Goal: Communication & Community: Share content

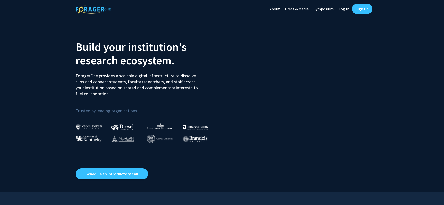
click at [344, 9] on link "Log In" at bounding box center [344, 9] width 16 height 18
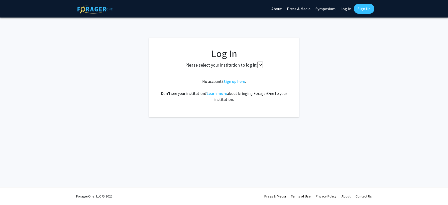
select select
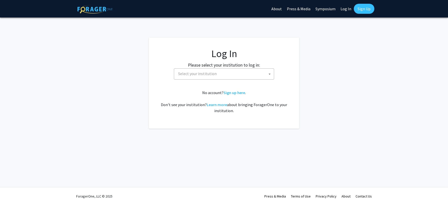
click at [251, 71] on span "Select your institution" at bounding box center [225, 74] width 98 height 10
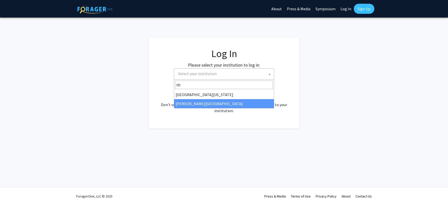
type input "th"
select select "24"
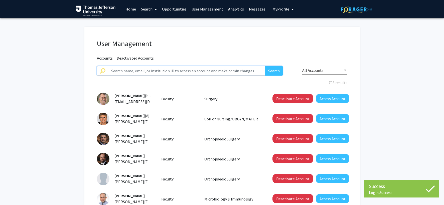
click at [219, 70] on input "text" at bounding box center [186, 71] width 157 height 10
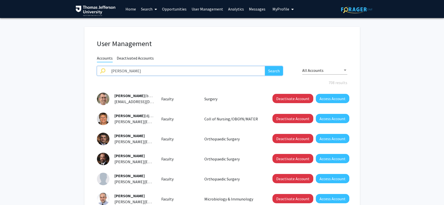
type input "daley"
click at [265, 66] on button "Search" at bounding box center [274, 71] width 18 height 10
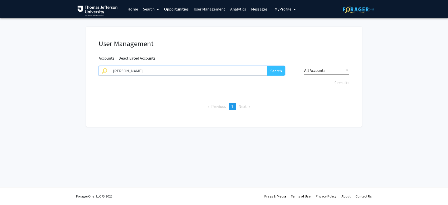
click at [146, 69] on input "daley" at bounding box center [188, 71] width 157 height 10
click at [283, 9] on span "My Profile" at bounding box center [283, 9] width 17 height 5
click at [293, 23] on span "MaryEllen Daley" at bounding box center [306, 24] width 30 height 6
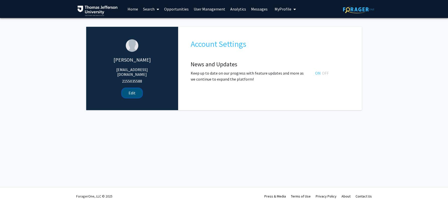
click at [137, 89] on button "Edit" at bounding box center [132, 92] width 20 height 9
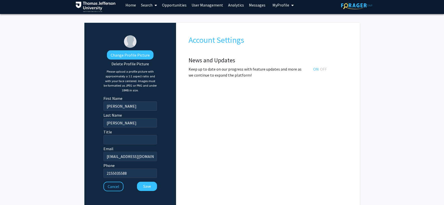
scroll to position [5, 0]
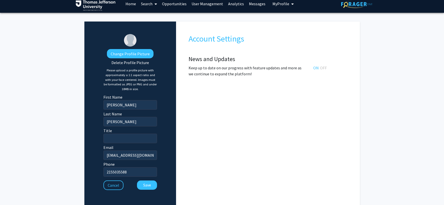
click at [148, 6] on link "Search" at bounding box center [149, 4] width 21 height 18
click at [150, 17] on span "Faculty/Staff" at bounding box center [157, 18] width 37 height 10
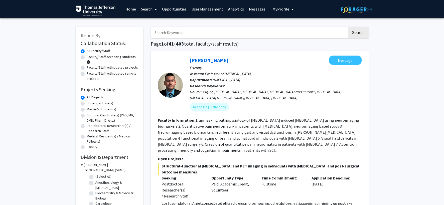
click at [171, 31] on input "Search Keywords" at bounding box center [249, 33] width 197 height 12
click at [348, 27] on button "Search" at bounding box center [358, 33] width 21 height 12
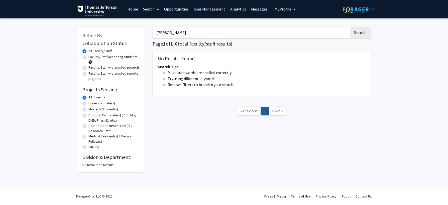
click at [350, 27] on button "Search" at bounding box center [360, 33] width 21 height 12
click at [170, 34] on input "nobuko" at bounding box center [251, 33] width 197 height 12
drag, startPoint x: 171, startPoint y: 33, endPoint x: 155, endPoint y: 32, distance: 16.1
click at [155, 32] on input "nobuko" at bounding box center [251, 33] width 197 height 12
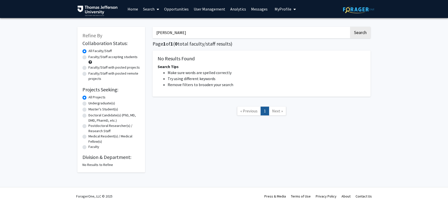
type input "I"
type input "L"
type input "l"
type input "L"
click at [350, 27] on button "Search" at bounding box center [360, 33] width 21 height 12
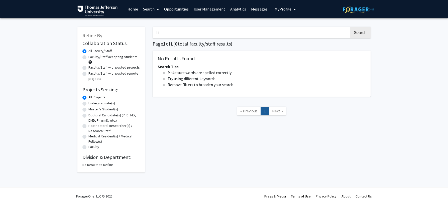
type input "I"
click at [350, 27] on button "Search" at bounding box center [360, 33] width 21 height 12
type input "N"
click at [147, 11] on link "Search" at bounding box center [151, 9] width 21 height 18
click at [154, 23] on span "Faculty/Staff" at bounding box center [159, 23] width 37 height 10
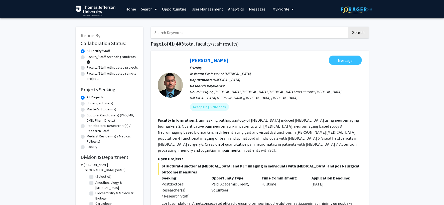
click at [168, 34] on input "Search Keywords" at bounding box center [249, 33] width 197 height 12
click at [203, 9] on link "User Management" at bounding box center [207, 9] width 37 height 18
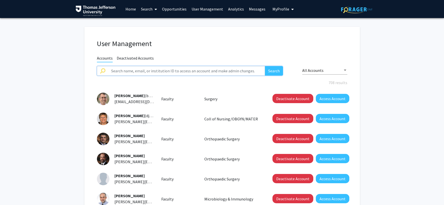
click at [131, 70] on input "text" at bounding box center [186, 71] width 157 height 10
type input "Nobuko"
click at [265, 66] on button "Search" at bounding box center [274, 71] width 18 height 10
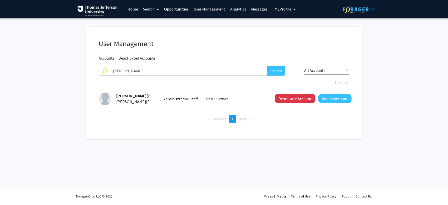
click at [283, 8] on span "My Profile" at bounding box center [283, 9] width 17 height 5
click at [291, 24] on span "MaryEllen Daley" at bounding box center [306, 24] width 30 height 6
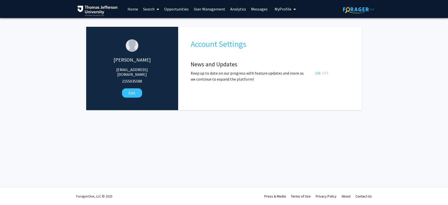
click at [146, 10] on link "Search" at bounding box center [151, 9] width 21 height 18
click at [151, 23] on span "Faculty/Staff" at bounding box center [159, 23] width 37 height 10
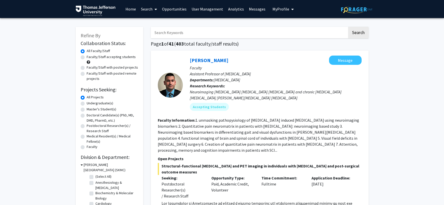
click at [182, 34] on input "Search Keywords" at bounding box center [249, 33] width 197 height 12
click at [348, 27] on button "Search" at bounding box center [358, 33] width 21 height 12
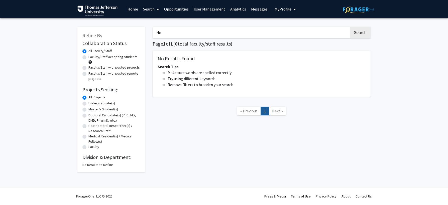
type input "N"
type input "Nia"
click at [350, 27] on button "Search" at bounding box center [360, 33] width 21 height 12
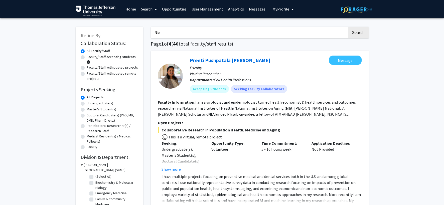
click at [213, 12] on link "User Management" at bounding box center [207, 9] width 37 height 18
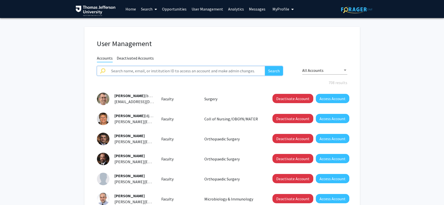
click at [183, 71] on input "text" at bounding box center [186, 71] width 157 height 10
type input "Nia"
click at [265, 66] on button "Search" at bounding box center [274, 71] width 18 height 10
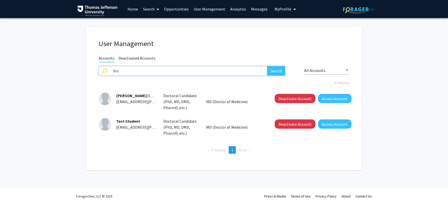
drag, startPoint x: 126, startPoint y: 70, endPoint x: 101, endPoint y: 71, distance: 25.3
click at [102, 70] on div "Nia Search" at bounding box center [192, 71] width 186 height 10
type input "D"
click at [206, 9] on link "User Management" at bounding box center [209, 9] width 37 height 18
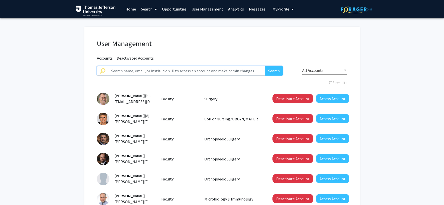
click at [158, 69] on input "text" at bounding box center [186, 71] width 157 height 10
type input "Daley"
click at [265, 66] on button "Search" at bounding box center [274, 71] width 18 height 10
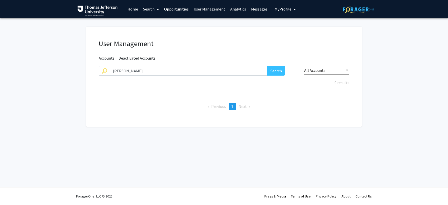
click at [285, 9] on span "My Profile" at bounding box center [283, 9] width 17 height 5
click at [299, 28] on span "View Profile" at bounding box center [306, 29] width 30 height 6
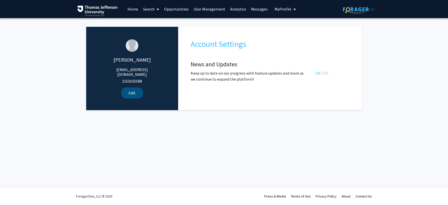
click at [134, 88] on button "Edit" at bounding box center [132, 92] width 20 height 9
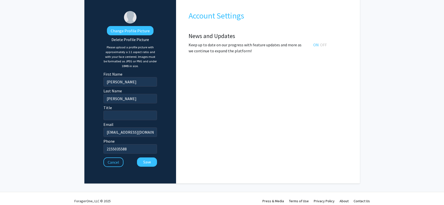
scroll to position [33, 0]
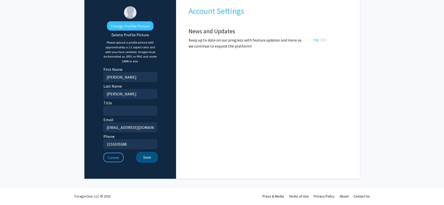
click at [149, 158] on button "Save" at bounding box center [147, 157] width 20 height 9
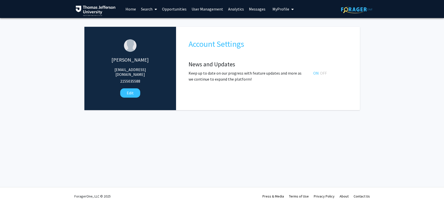
scroll to position [0, 0]
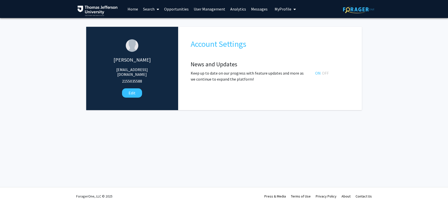
click at [198, 9] on link "User Management" at bounding box center [209, 9] width 37 height 18
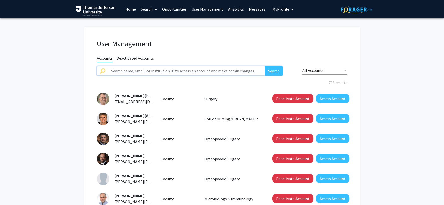
click at [155, 71] on input "text" at bounding box center [186, 71] width 157 height 10
type input "test"
click at [265, 66] on button "Search" at bounding box center [274, 71] width 18 height 10
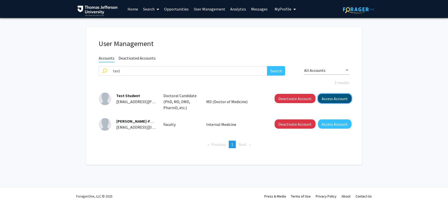
click at [327, 98] on button "Access Account" at bounding box center [335, 98] width 34 height 9
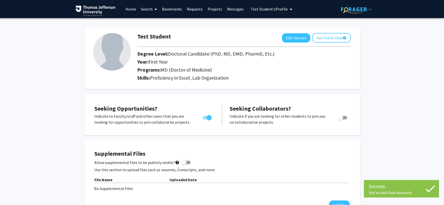
click at [134, 10] on link "Home" at bounding box center [131, 9] width 16 height 18
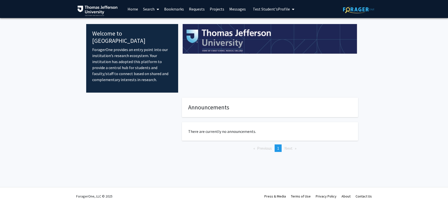
click at [276, 10] on span "Test Student's Profile" at bounding box center [271, 9] width 37 height 5
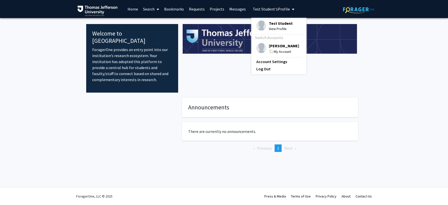
click at [275, 46] on span "MaryEllen Daley" at bounding box center [284, 46] width 30 height 6
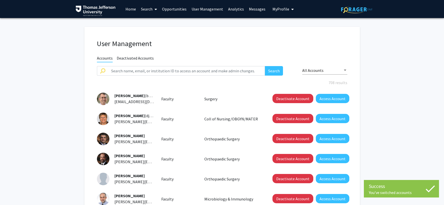
click at [234, 10] on link "Analytics" at bounding box center [236, 9] width 21 height 18
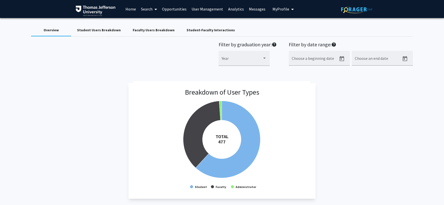
click at [279, 10] on span "My Profile" at bounding box center [281, 9] width 17 height 5
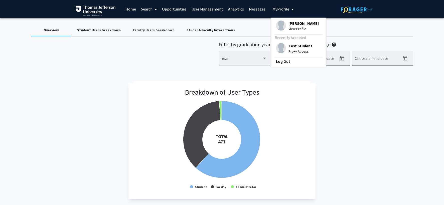
click at [292, 46] on span "Test Student" at bounding box center [301, 46] width 24 height 6
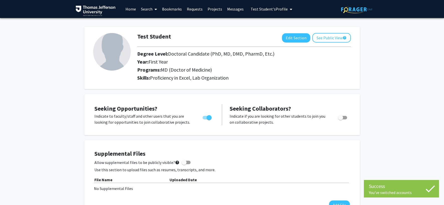
click at [147, 10] on link "Search" at bounding box center [149, 9] width 21 height 18
click at [149, 32] on span "Students" at bounding box center [154, 33] width 31 height 10
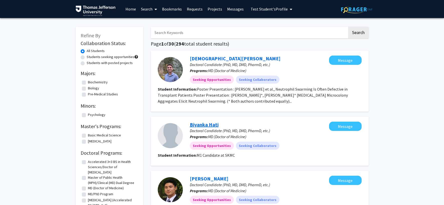
click at [200, 125] on link "Biyanka Hati" at bounding box center [204, 125] width 29 height 6
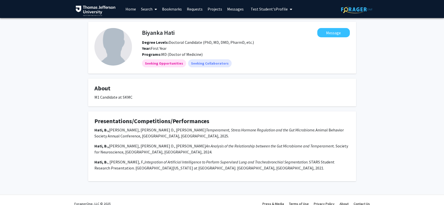
click at [254, 11] on span "Test Student's Profile" at bounding box center [269, 9] width 37 height 5
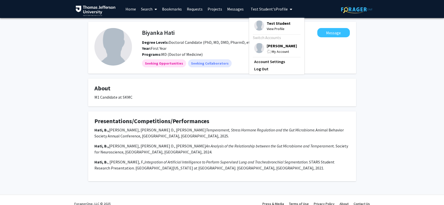
click at [275, 44] on span "MaryEllen Daley" at bounding box center [282, 46] width 30 height 6
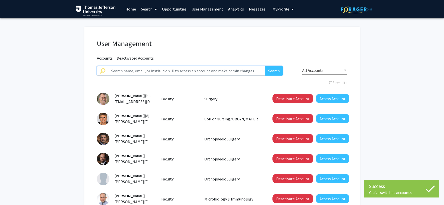
click at [185, 70] on input "text" at bounding box center [186, 71] width 157 height 10
type input "Hati"
click at [265, 66] on button "Search" at bounding box center [274, 71] width 18 height 10
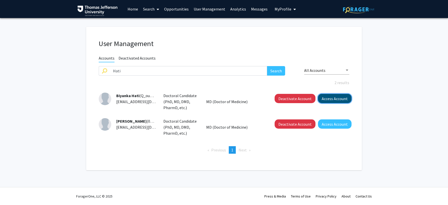
click at [332, 100] on button "Access Account" at bounding box center [335, 98] width 34 height 9
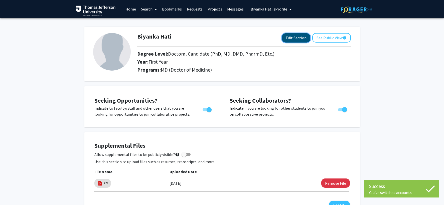
click at [298, 38] on button "Edit Section" at bounding box center [296, 37] width 28 height 9
select select "first_year"
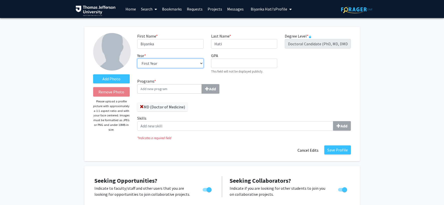
click at [201, 63] on select "--- First Year Second Year Third Year Fourth Year Fifth Year Sixth Year Seventh…" at bounding box center [170, 64] width 66 height 10
click at [180, 86] on input "Programs * Add" at bounding box center [169, 89] width 65 height 10
click at [181, 89] on input "Programs * Add" at bounding box center [169, 89] width 65 height 10
click at [301, 150] on button "Cancel Edits" at bounding box center [308, 151] width 28 height 10
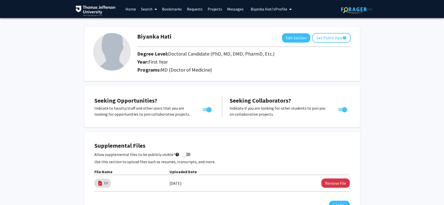
click at [130, 10] on link "Home" at bounding box center [131, 9] width 16 height 18
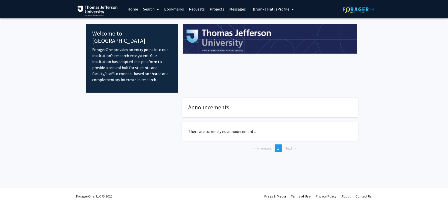
click at [234, 104] on h4 "Announcements" at bounding box center [270, 107] width 164 height 7
drag, startPoint x: 233, startPoint y: 100, endPoint x: 185, endPoint y: 101, distance: 47.9
click at [185, 101] on fg-card "Announcements" at bounding box center [270, 108] width 176 height 20
click at [272, 8] on span "Biyanka Hati's Profile" at bounding box center [271, 9] width 37 height 5
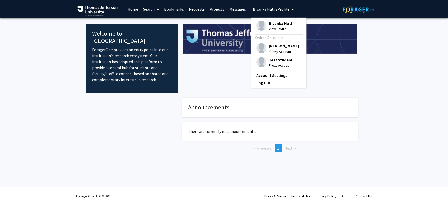
click at [277, 48] on span "MaryEllen Daley" at bounding box center [284, 46] width 30 height 6
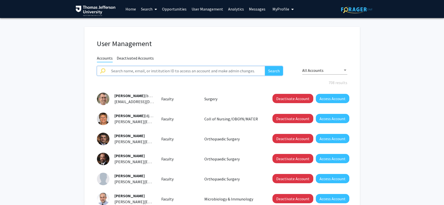
click at [194, 68] on input "text" at bounding box center [186, 71] width 157 height 10
type input "test"
click at [265, 66] on button "Search" at bounding box center [274, 71] width 18 height 10
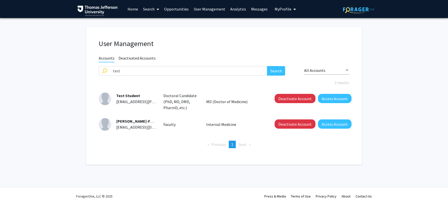
click at [124, 97] on span "Test Student" at bounding box center [128, 95] width 24 height 5
click at [108, 99] on img at bounding box center [105, 99] width 13 height 13
click at [133, 99] on span "nia.leonard@jefferson.edu" at bounding box center [176, 101] width 121 height 5
click at [327, 100] on button "Access Account" at bounding box center [335, 98] width 34 height 9
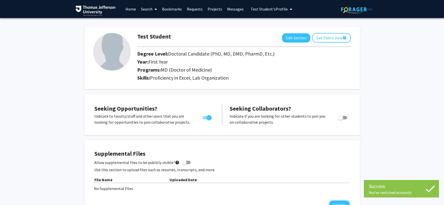
click at [128, 10] on link "Home" at bounding box center [131, 9] width 16 height 18
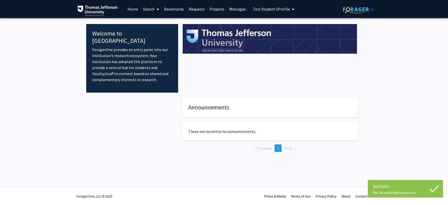
click at [209, 98] on fg-card "Announcements" at bounding box center [270, 108] width 176 height 20
click at [212, 104] on h4 "Announcements" at bounding box center [270, 107] width 164 height 7
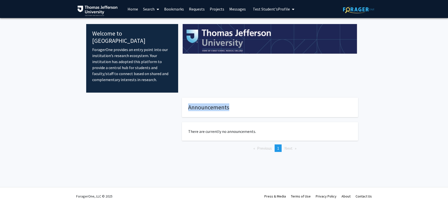
drag, startPoint x: 236, startPoint y: 100, endPoint x: 182, endPoint y: 100, distance: 53.9
click at [182, 100] on fg-card "Announcements" at bounding box center [270, 108] width 176 height 20
click at [217, 104] on h4 "Announcements" at bounding box center [270, 107] width 164 height 7
drag, startPoint x: 189, startPoint y: 99, endPoint x: 182, endPoint y: 99, distance: 7.3
click at [182, 99] on fg-card "Announcements" at bounding box center [270, 108] width 176 height 20
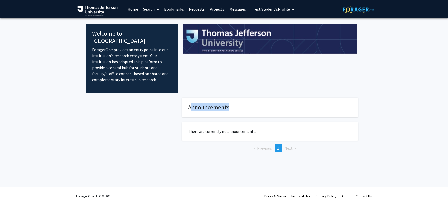
drag, startPoint x: 235, startPoint y: 100, endPoint x: 190, endPoint y: 100, distance: 44.6
click at [191, 104] on h4 "Announcements" at bounding box center [270, 107] width 164 height 7
click at [214, 85] on div at bounding box center [270, 58] width 184 height 69
click at [290, 9] on span "My profile dropdown to access profile and logout" at bounding box center [292, 10] width 5 height 18
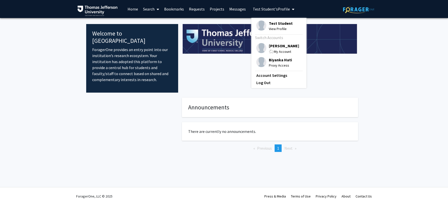
click at [279, 49] on div "My Account" at bounding box center [284, 52] width 30 height 6
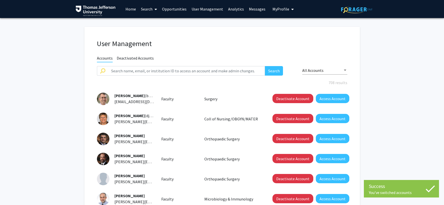
click at [129, 10] on link "Home" at bounding box center [131, 9] width 16 height 18
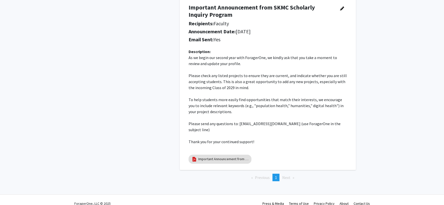
scroll to position [26, 0]
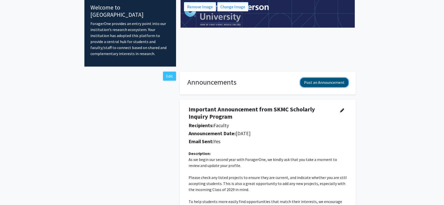
click at [318, 78] on button "Post an Announcement" at bounding box center [324, 82] width 48 height 9
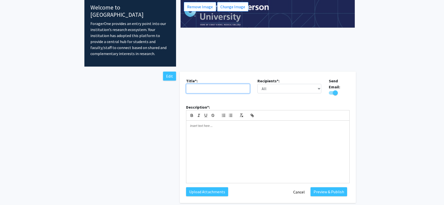
click at [247, 84] on input "text" at bounding box center [218, 89] width 64 height 10
click at [319, 84] on select "All Faculty Students" at bounding box center [290, 89] width 64 height 10
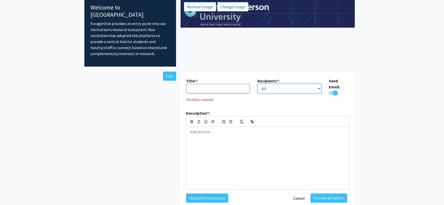
select select "applicant"
click at [244, 84] on input "text" at bounding box center [218, 89] width 64 height 10
click at [225, 137] on div at bounding box center [267, 158] width 163 height 63
click at [226, 84] on input "text" at bounding box center [218, 89] width 64 height 10
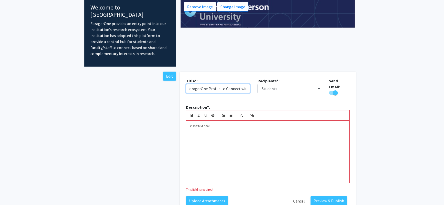
scroll to position [0, 38]
drag, startPoint x: 243, startPoint y: 82, endPoint x: 248, endPoint y: 82, distance: 5.0
click at [248, 84] on input "Update Your ForagerOne Profile to Connect with Students" at bounding box center [218, 89] width 64 height 10
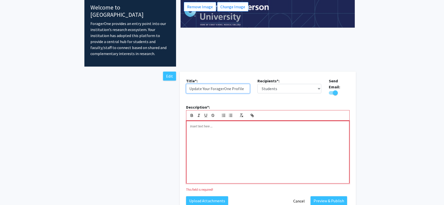
type input "Update Your ForagerOne Profile"
click at [231, 122] on div at bounding box center [267, 152] width 163 height 63
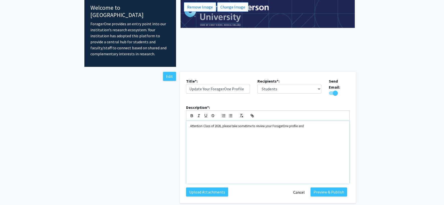
click at [265, 124] on p "Attention Class of 2028, please take sometime to review your ForagerOne profile…" at bounding box center [268, 126] width 156 height 5
click at [326, 124] on p "Attention Class of 2028, please take sometime to review and update your Forager…" at bounding box center [268, 126] width 156 height 5
click at [326, 124] on p "Attention Class of 2028, please take some time to review and update your Forage…" at bounding box center [268, 126] width 156 height 5
click at [276, 133] on p "Make sure to update your class year to read: "Second Year"." at bounding box center [268, 135] width 156 height 5
drag, startPoint x: 188, startPoint y: 127, endPoint x: 219, endPoint y: 127, distance: 31.1
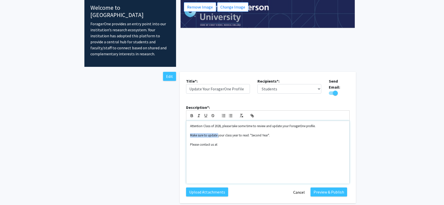
click at [219, 127] on div "Attention Class of 2028, please take some time to review and update your Forage…" at bounding box center [267, 152] width 163 height 63
drag, startPoint x: 224, startPoint y: 125, endPoint x: 240, endPoint y: 126, distance: 15.8
click at [240, 133] on p "Your class year to read: "Second Year"." at bounding box center [268, 135] width 156 height 5
click at [193, 114] on icon "button" at bounding box center [192, 116] width 5 height 5
click at [251, 133] on p "Your class year to read: " Second Year "." at bounding box center [268, 135] width 156 height 5
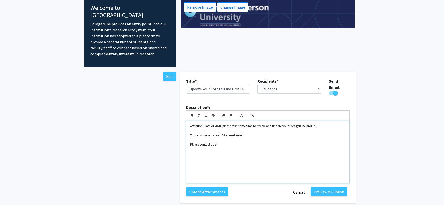
click at [208, 133] on p "Your class year to read: " Second Year "." at bounding box center [268, 135] width 156 height 5
click at [229, 143] on p "Please contact us at" at bounding box center [268, 145] width 156 height 5
click at [243, 143] on p "Please contact us at contact at ScholarlyInquiry.JeffMD@jefferson.edu." at bounding box center [268, 145] width 156 height 5
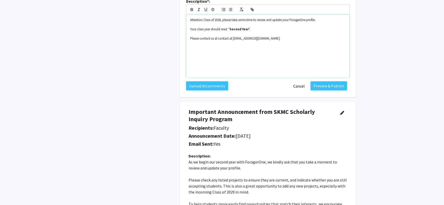
scroll to position [0, 0]
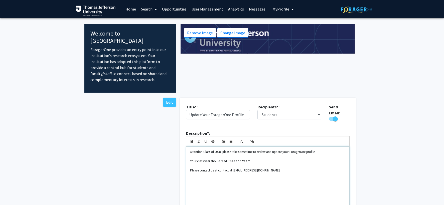
click at [290, 168] on p "Please contact us at contact at ScholarlyInquiry.JeffMD@jefferson.edu." at bounding box center [268, 170] width 156 height 5
click at [291, 168] on p "Please contact us at contact at ScholarlyInquiry.JeffMD@jefferson.edu." at bounding box center [268, 170] width 156 height 5
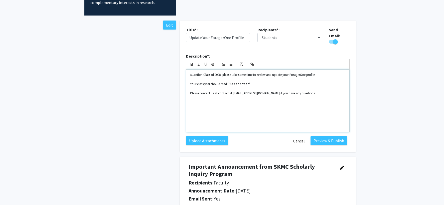
scroll to position [77, 0]
drag, startPoint x: 191, startPoint y: 84, endPoint x: 231, endPoint y: 84, distance: 40.1
click at [231, 91] on p "Please contact us at contact at ScholarlyInquiry.JeffMD@jefferson.edu if you ha…" at bounding box center [268, 93] width 156 height 5
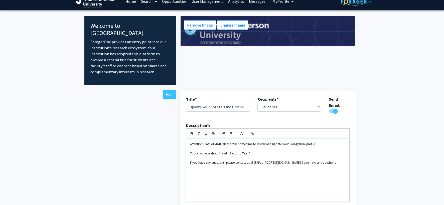
scroll to position [16, 0]
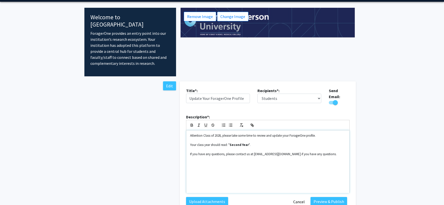
click at [345, 152] on p "If you have any questions, please contact us at ScholarlyInquiry.JeffMD@jeffers…" at bounding box center [268, 154] width 156 height 5
click at [190, 94] on input "Update Your ForagerOne Profile" at bounding box center [218, 99] width 64 height 10
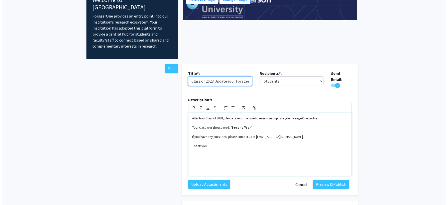
scroll to position [39, 0]
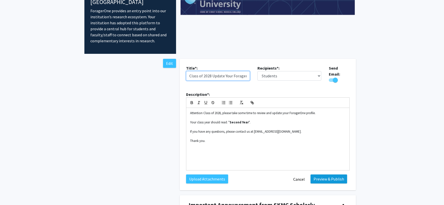
type input "Class of 2028 Update Your ForagerOne Profile"
click at [323, 175] on button "Preview & Publish" at bounding box center [329, 179] width 37 height 9
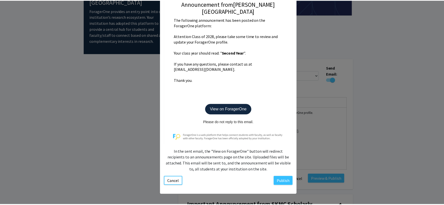
scroll to position [99, 0]
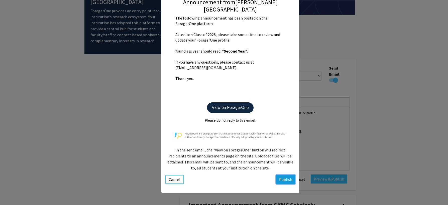
click at [285, 179] on button "Publish" at bounding box center [285, 179] width 19 height 9
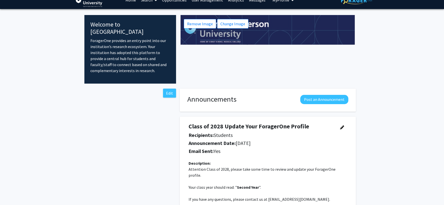
scroll to position [0, 0]
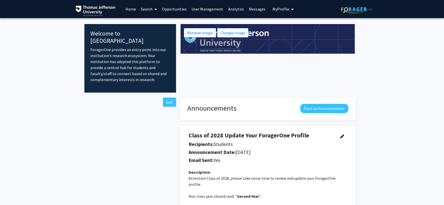
click at [274, 10] on span "My Profile" at bounding box center [281, 9] width 17 height 5
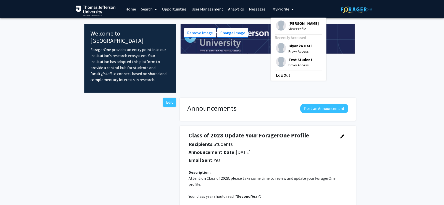
click at [290, 46] on span "Biyanka Hati" at bounding box center [300, 46] width 23 height 6
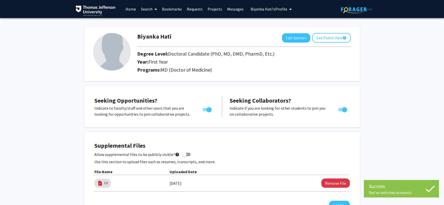
click at [134, 10] on link "Home" at bounding box center [131, 9] width 16 height 18
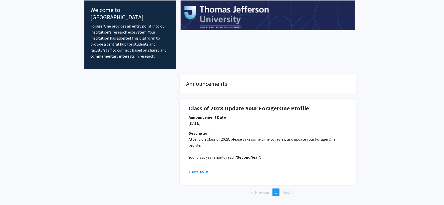
scroll to position [25, 0]
